Goal: Information Seeking & Learning: Learn about a topic

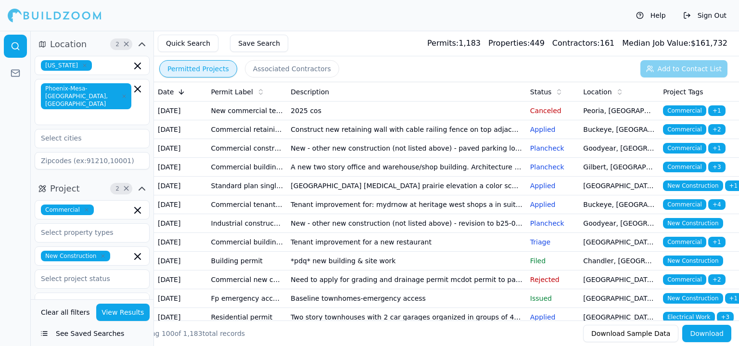
click at [265, 64] on button "Associated Contractors" at bounding box center [292, 68] width 94 height 17
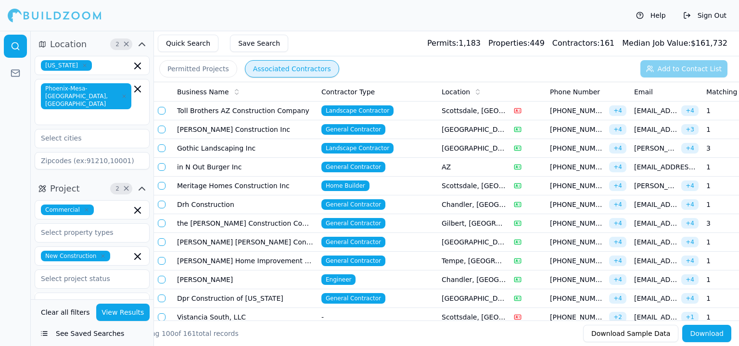
drag, startPoint x: 226, startPoint y: 184, endPoint x: 401, endPoint y: 71, distance: 209.2
click at [402, 71] on div "Permitted Projects Associated Contractors Add to Contact List" at bounding box center [446, 68] width 585 height 25
click at [243, 167] on td "in N Out Burger Inc" at bounding box center [245, 167] width 144 height 19
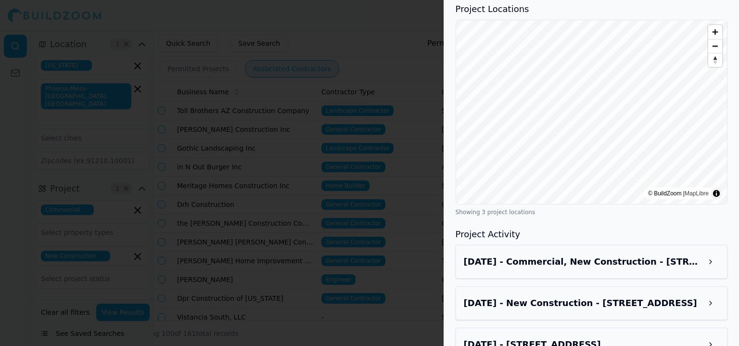
scroll to position [950, 0]
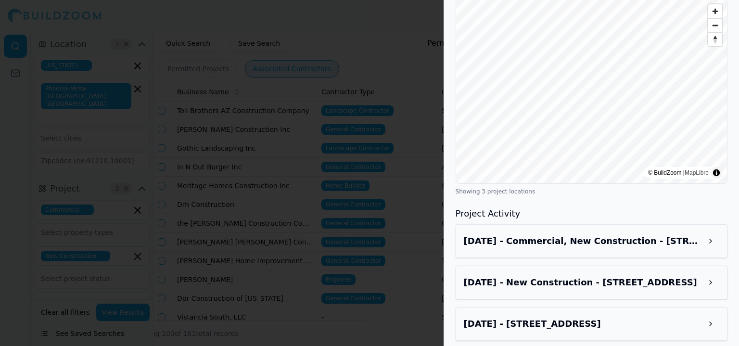
click at [576, 234] on h3 "[DATE] - Commercial, New Construction - [STREET_ADDRESS]" at bounding box center [583, 240] width 238 height 13
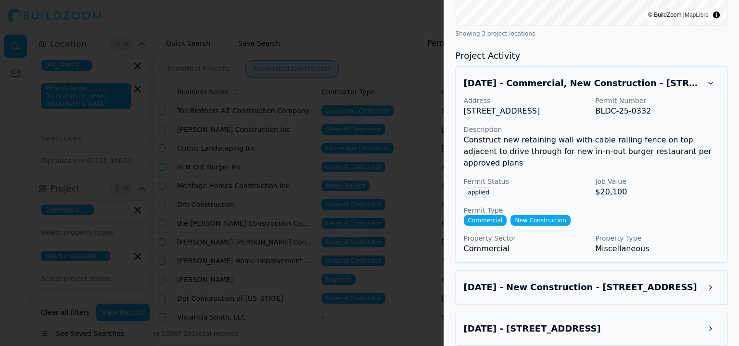
scroll to position [1113, 0]
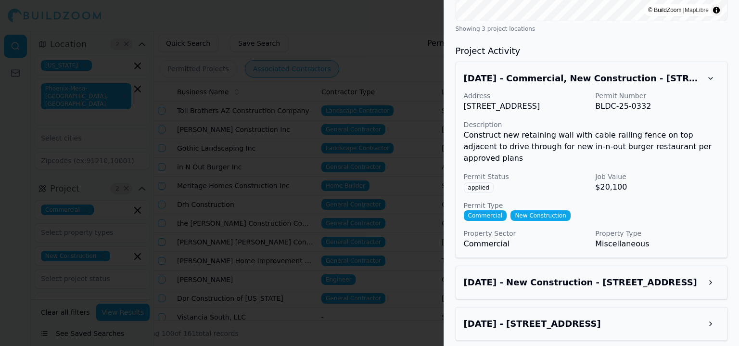
click at [597, 284] on div "[DATE] - New Construction - [STREET_ADDRESS]" at bounding box center [592, 282] width 256 height 17
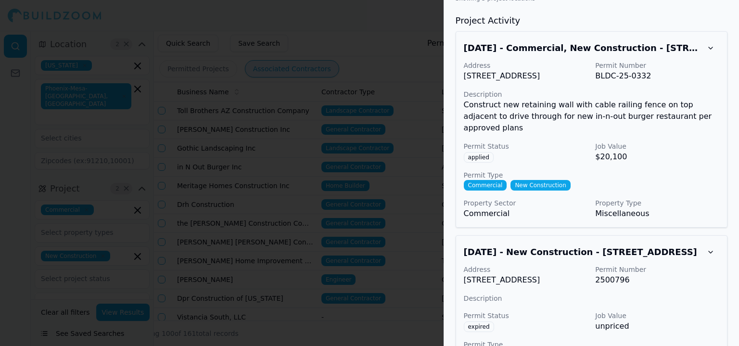
scroll to position [1253, 0]
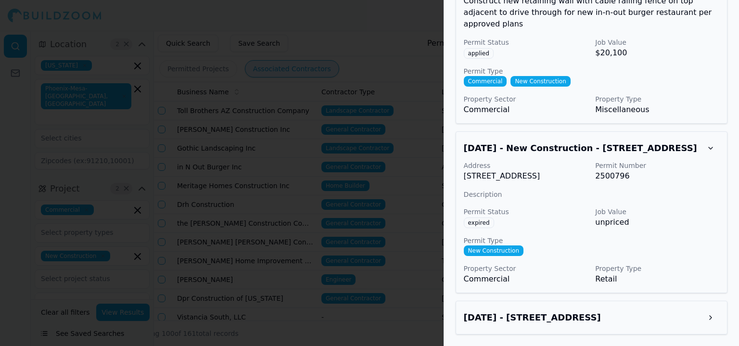
click at [615, 320] on h3 "[DATE] - [STREET_ADDRESS]" at bounding box center [583, 317] width 238 height 13
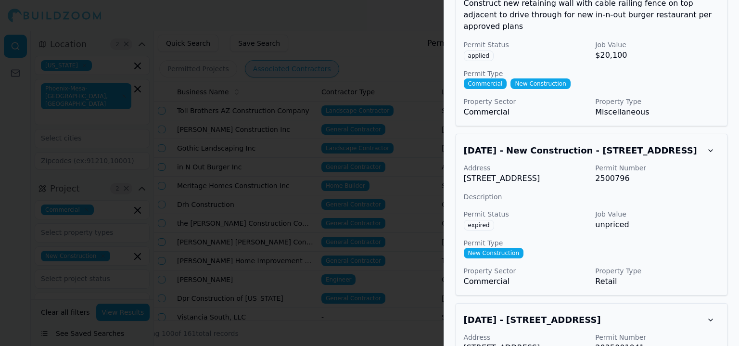
scroll to position [1201, 0]
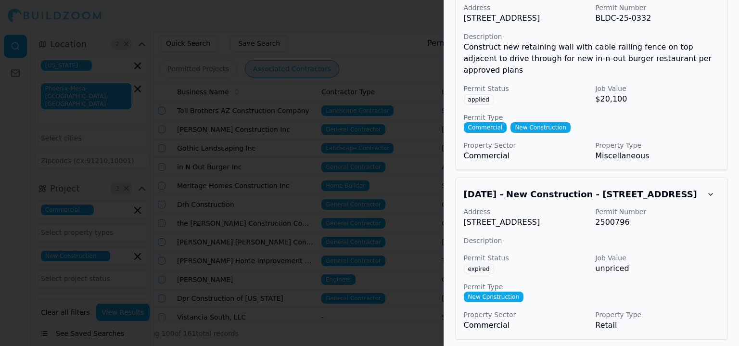
click at [430, 288] on div at bounding box center [369, 173] width 739 height 346
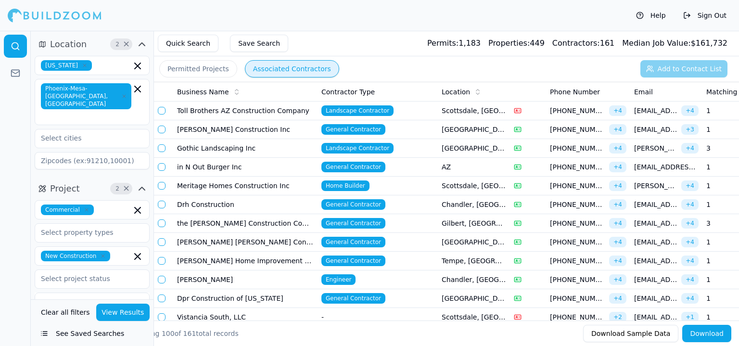
click at [232, 171] on td "in N Out Burger Inc" at bounding box center [245, 167] width 144 height 19
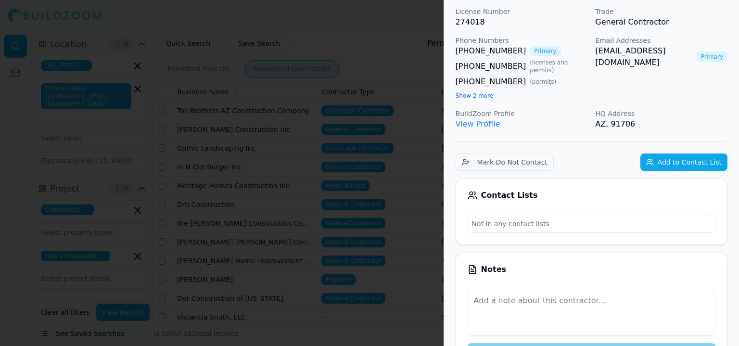
scroll to position [48, 0]
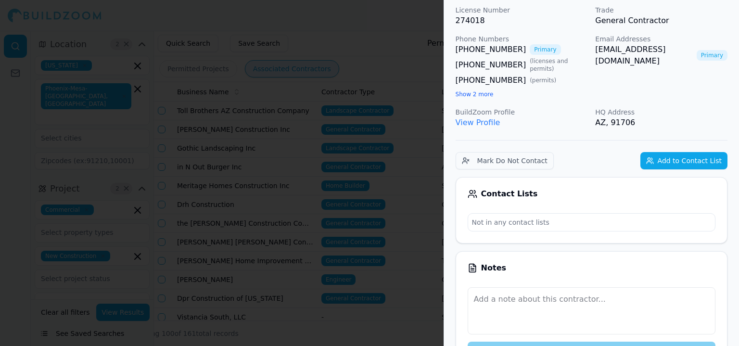
click at [475, 121] on link "View Profile" at bounding box center [478, 122] width 45 height 9
